Goal: Find specific page/section: Find specific page/section

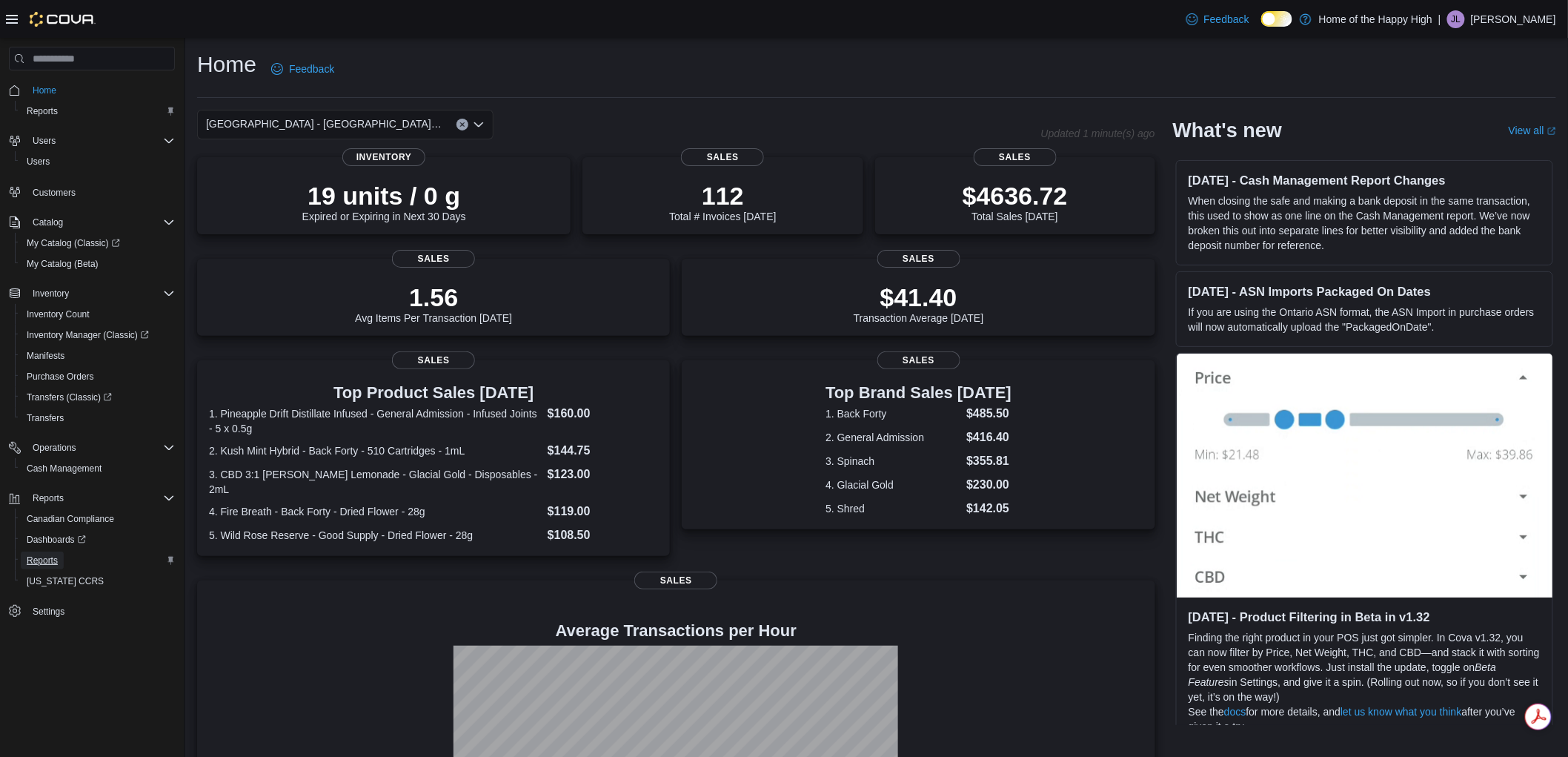
click at [59, 553] on link "Reports" at bounding box center [42, 561] width 43 height 18
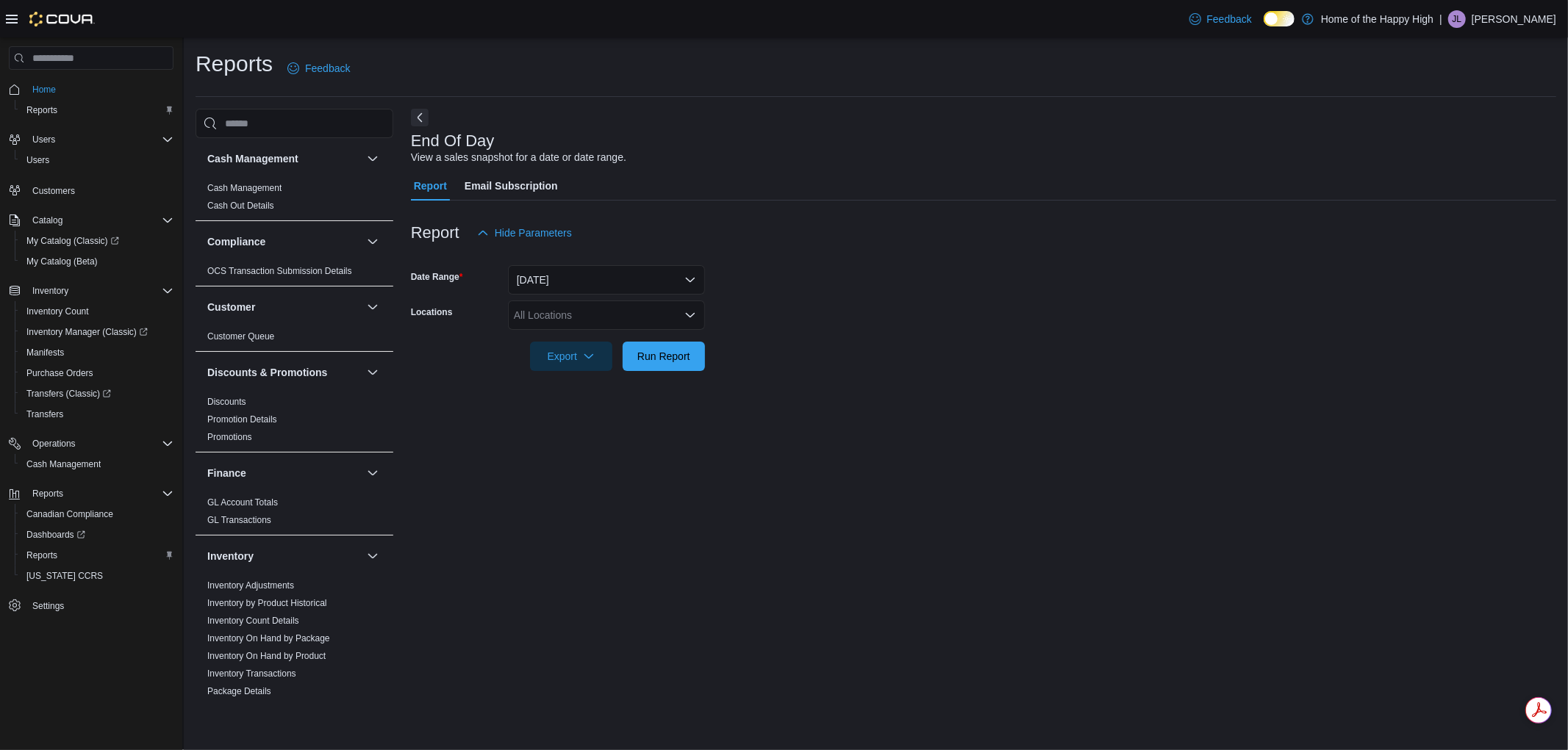
click at [622, 327] on div "All Locations" at bounding box center [606, 315] width 197 height 29
type input "*****"
click at [1011, 316] on form "Date Range [DATE] Locations [GEOGRAPHIC_DATA] - [GEOGRAPHIC_DATA] - Fire & Flow…" at bounding box center [983, 309] width 1146 height 124
